Goal: Task Accomplishment & Management: Complete application form

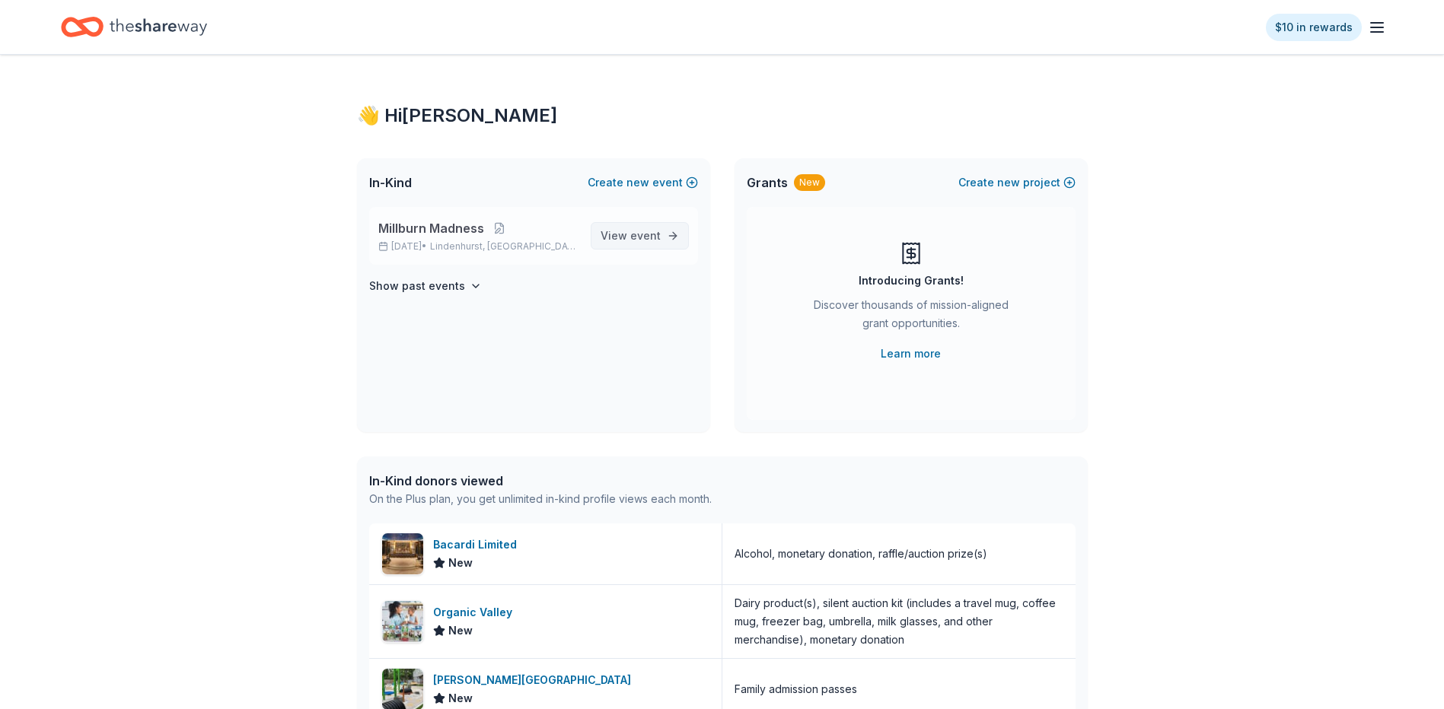
click at [623, 233] on span "View event" at bounding box center [630, 236] width 60 height 18
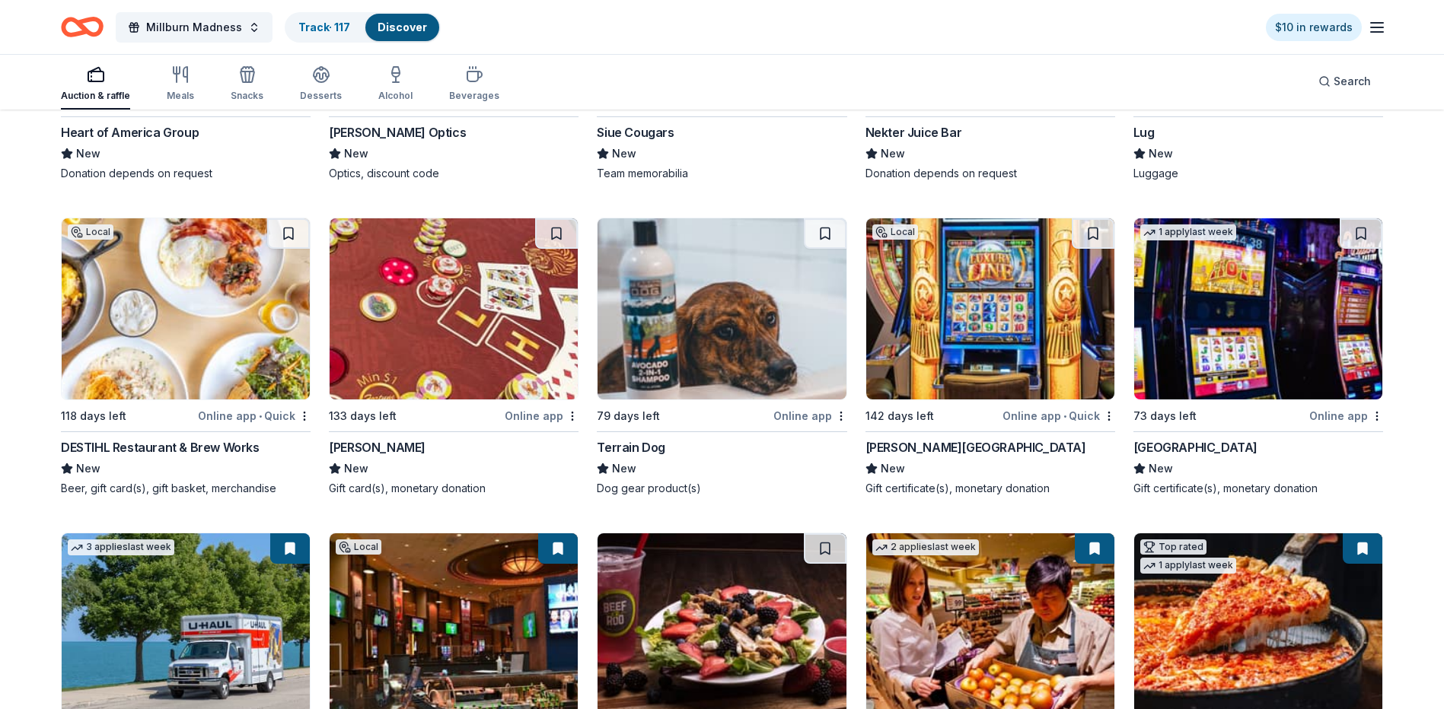
scroll to position [8076, 0]
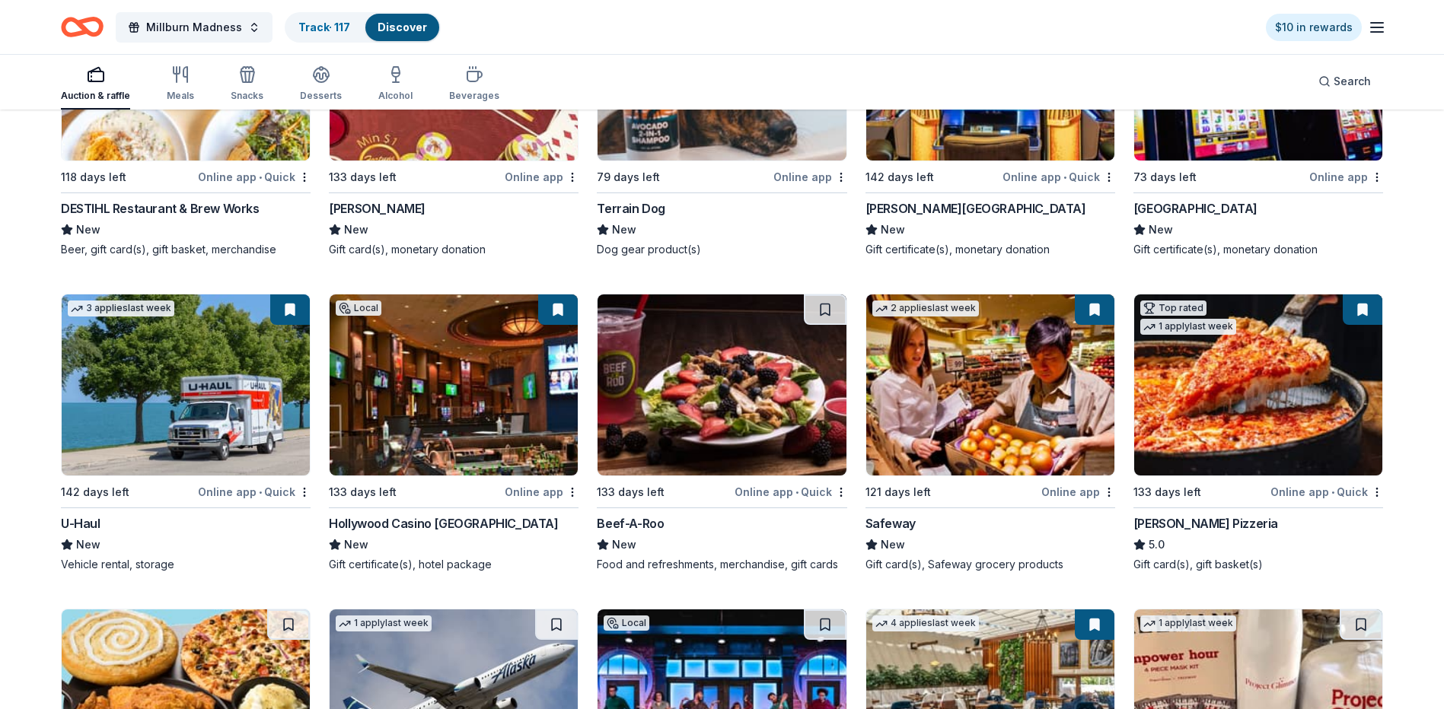
click at [387, 412] on img at bounding box center [454, 385] width 248 height 181
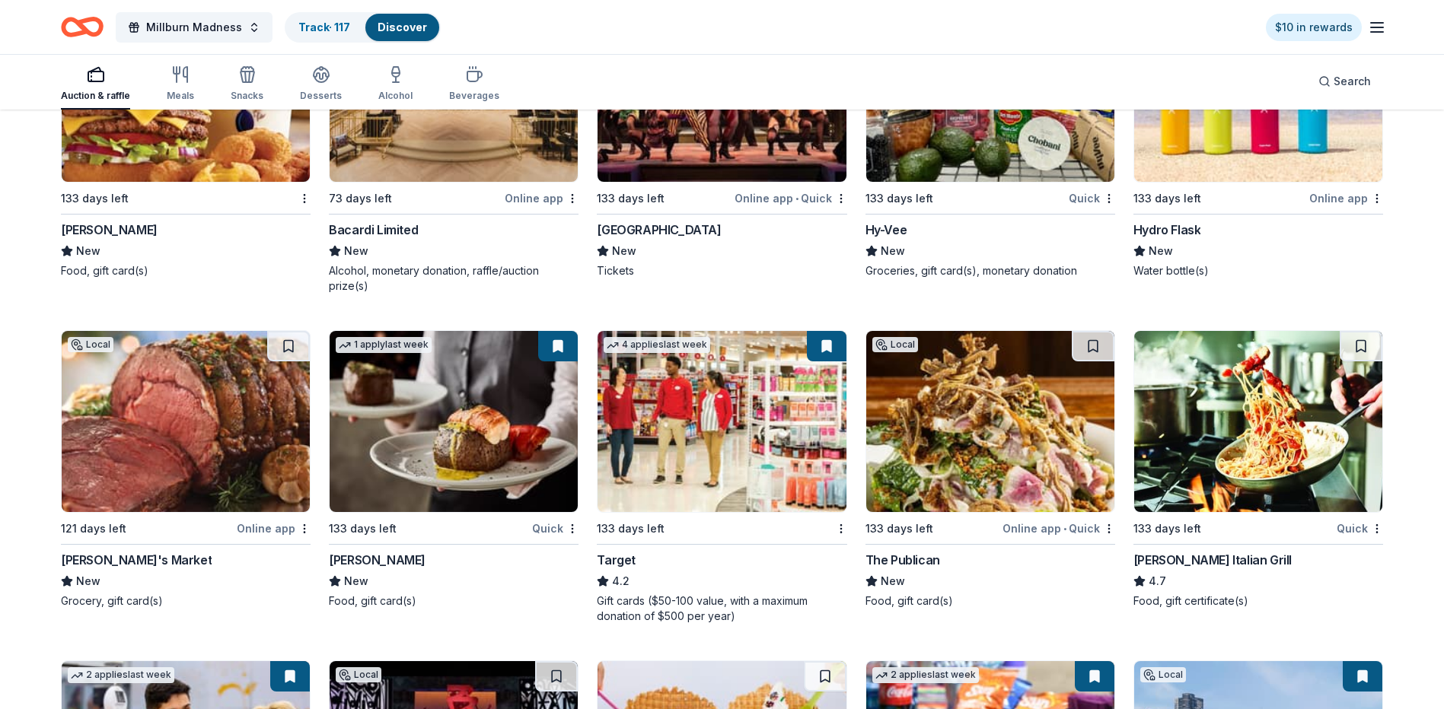
scroll to position [10910, 0]
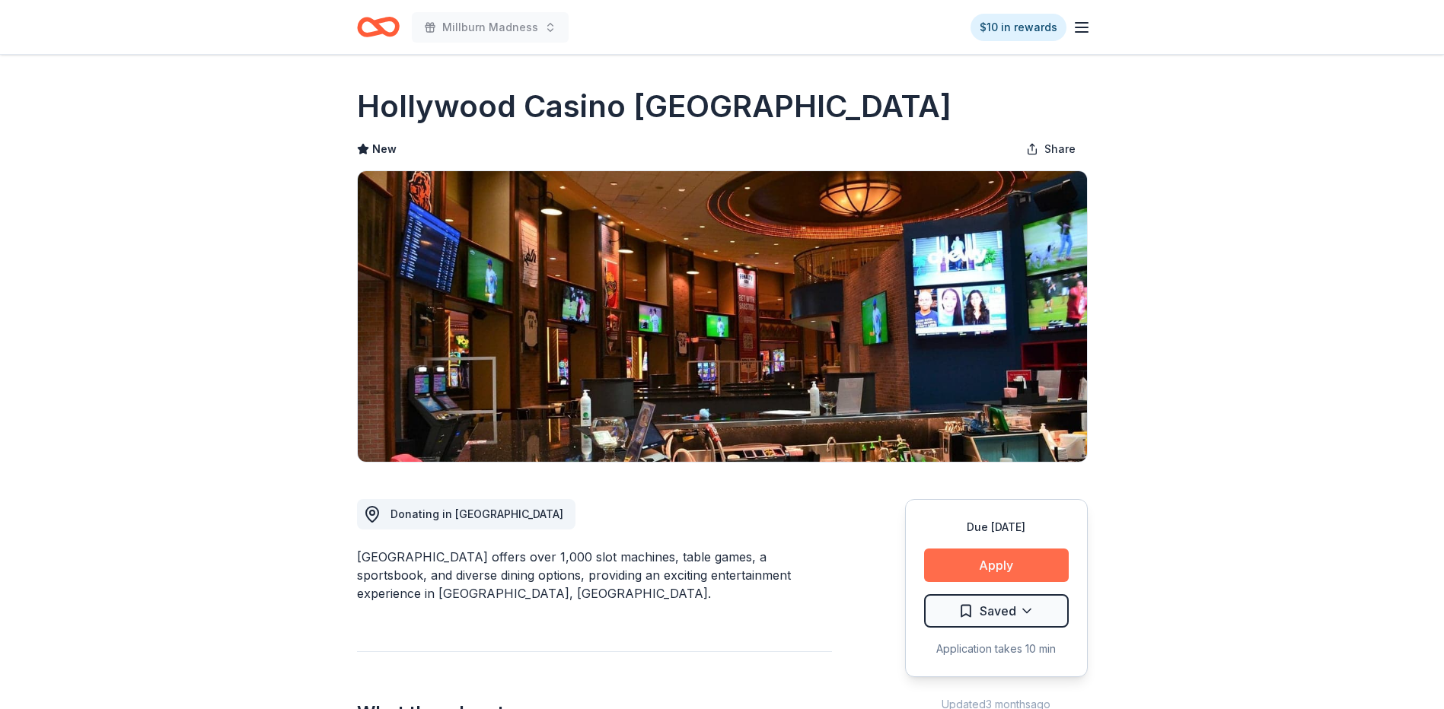
click at [986, 555] on button "Apply" at bounding box center [996, 565] width 145 height 33
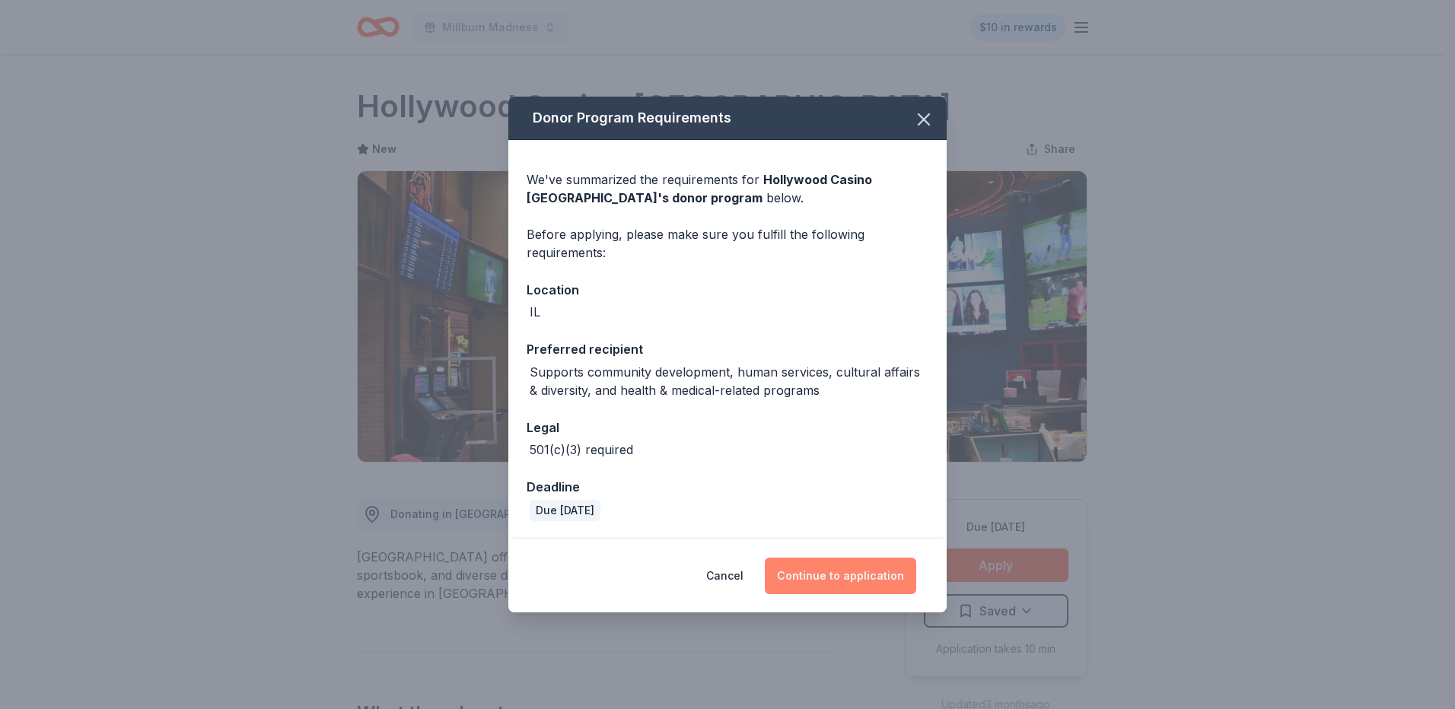
click at [845, 563] on button "Continue to application" at bounding box center [840, 576] width 151 height 37
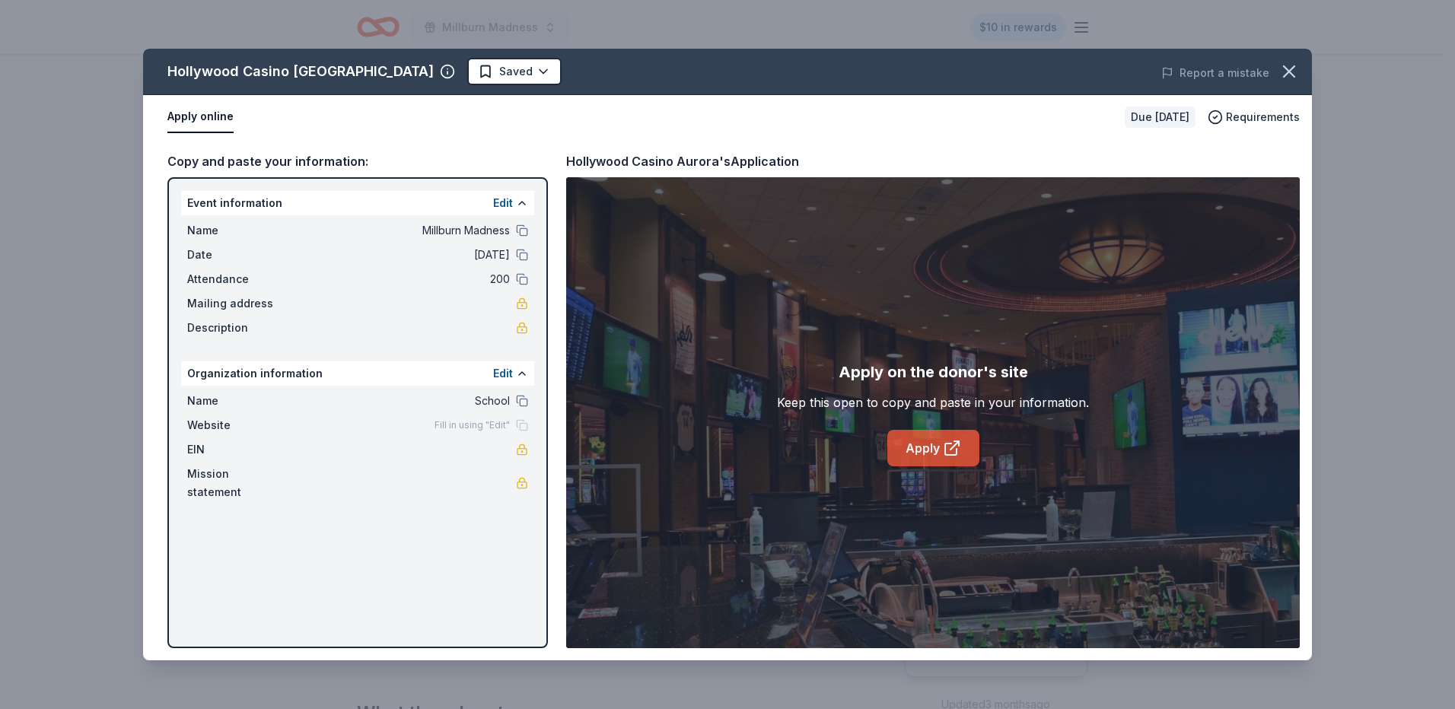
click at [906, 437] on link "Apply" at bounding box center [933, 448] width 92 height 37
